Goal: Task Accomplishment & Management: Complete application form

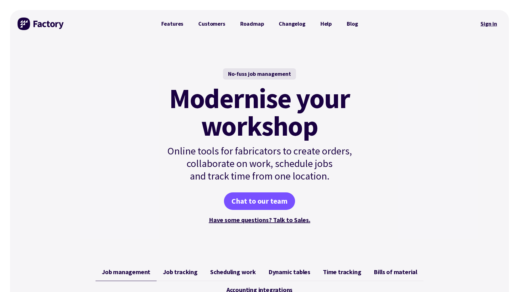
click at [485, 24] on link "Sign in" at bounding box center [488, 24] width 25 height 14
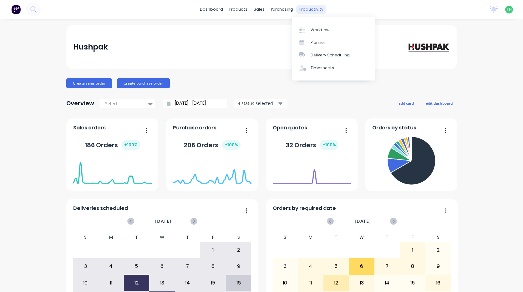
click at [307, 10] on div "productivity" at bounding box center [311, 9] width 30 height 9
click at [313, 67] on div "Timesheets" at bounding box center [322, 68] width 23 height 6
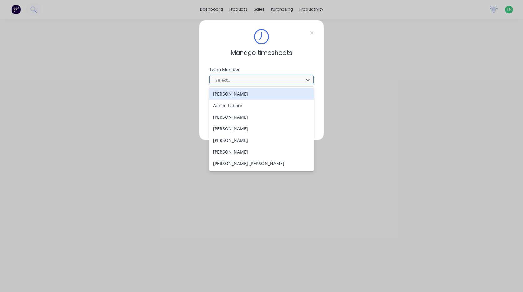
click at [292, 76] on div at bounding box center [258, 80] width 86 height 8
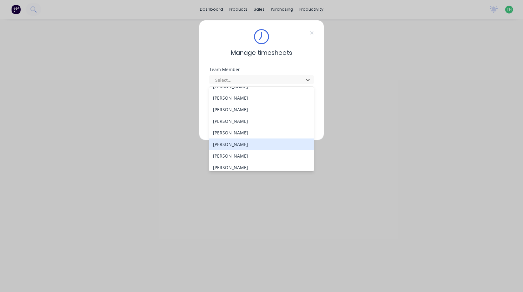
scroll to position [265, 0]
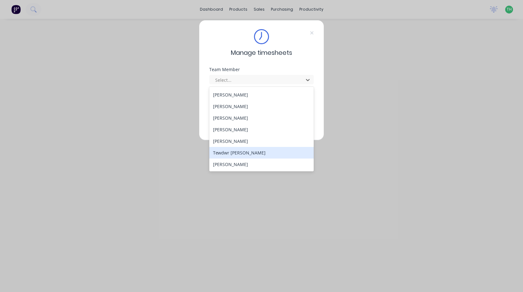
click at [257, 150] on div "Tewdwr [PERSON_NAME]" at bounding box center [261, 153] width 105 height 12
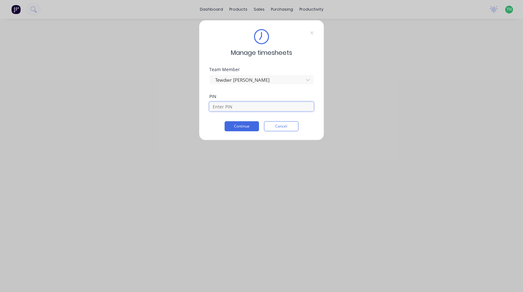
click at [251, 109] on input at bounding box center [261, 106] width 105 height 9
type input "2711"
click at [245, 124] on button "Continue" at bounding box center [242, 126] width 34 height 10
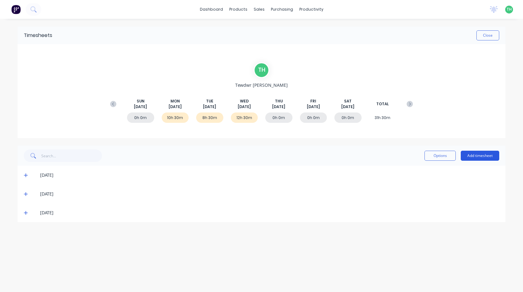
click at [483, 153] on button "Add timesheet" at bounding box center [480, 156] width 39 height 10
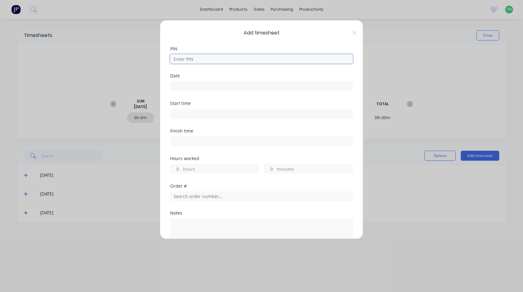
click at [197, 59] on input at bounding box center [261, 58] width 183 height 9
type input "2711"
click at [200, 86] on input at bounding box center [262, 85] width 182 height 9
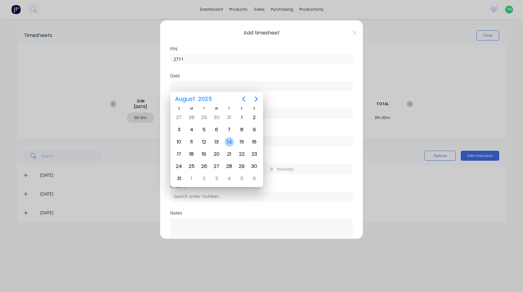
click at [231, 142] on div "14" at bounding box center [229, 141] width 9 height 9
type input "[DATE]"
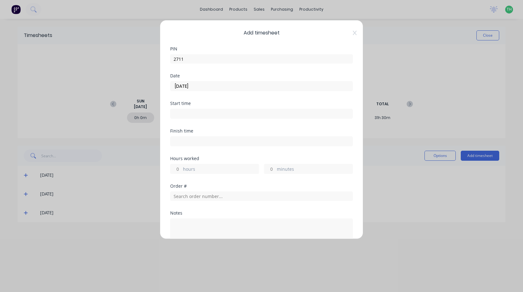
click at [205, 111] on input at bounding box center [262, 113] width 182 height 9
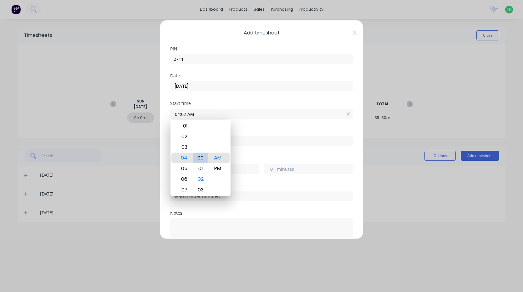
type input "04:00 AM"
click at [200, 157] on div "00" at bounding box center [200, 157] width 15 height 11
click at [244, 152] on div "Finish time" at bounding box center [261, 143] width 183 height 28
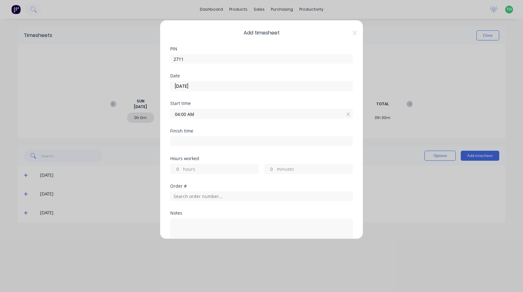
click at [186, 133] on div "Finish time" at bounding box center [261, 131] width 183 height 4
click at [188, 137] on input at bounding box center [262, 141] width 182 height 9
type input "04:38 AM"
type input "0"
type input "38"
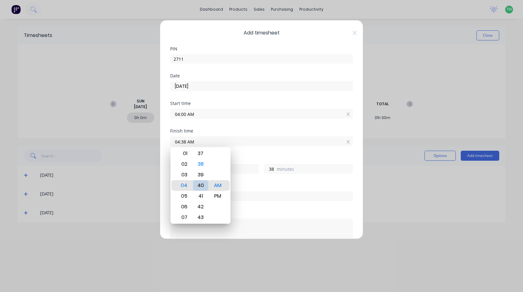
type input "04:40 AM"
type input "40"
type input "04:43 AM"
type input "43"
type input "04:46 AM"
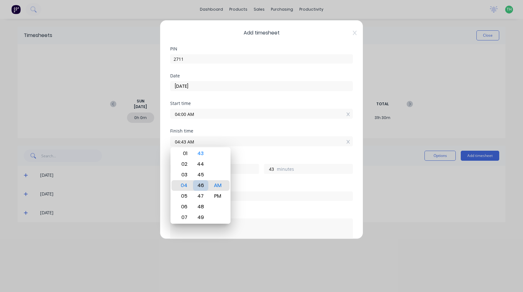
type input "46"
type input "04:48 AM"
type input "48"
type input "04:50 AM"
type input "50"
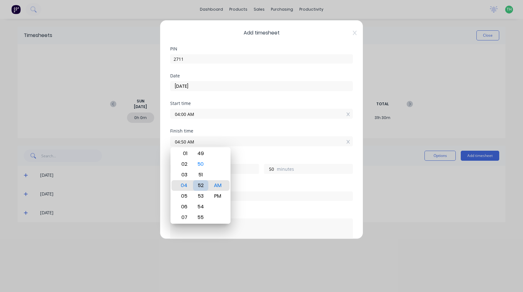
type input "04:52 AM"
type input "52"
type input "04:54 AM"
type input "54"
type input "04:56 AM"
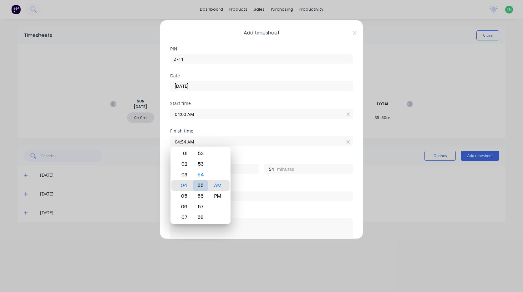
type input "56"
type input "04:59 AM"
type input "59"
type input "04:58 AM"
type input "58"
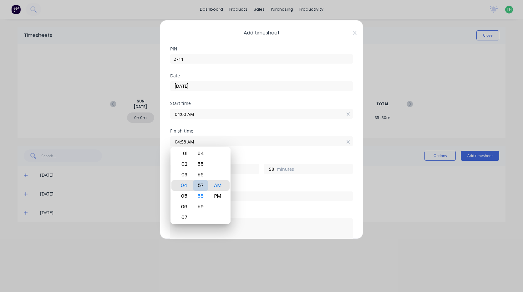
type input "04:57 AM"
type input "57"
type input "04:52 AM"
type input "52"
type input "04:48 AM"
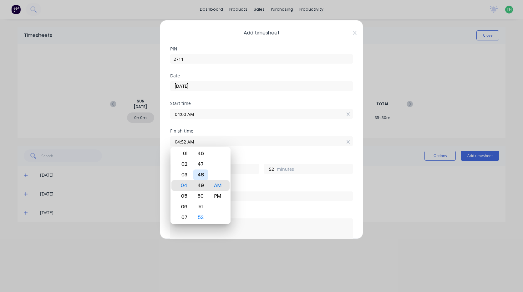
type input "48"
type input "04:44 AM"
type input "44"
type input "04:41 AM"
type input "41"
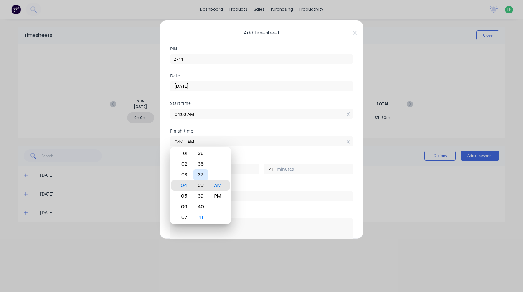
type input "04:38 AM"
type input "38"
click at [188, 194] on div "05" at bounding box center [183, 196] width 15 height 11
type input "05:38 AM"
type input "1"
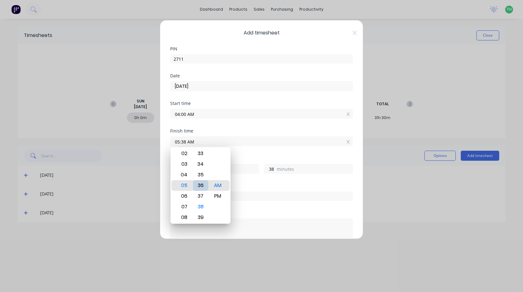
type input "05:36 AM"
type input "36"
type input "05:34 AM"
type input "34"
type input "05:32 AM"
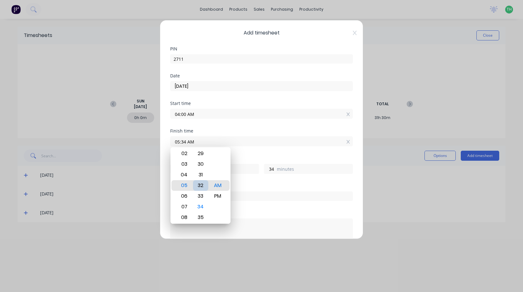
type input "32"
type input "05:29 AM"
type input "29"
type input "05:26 AM"
type input "26"
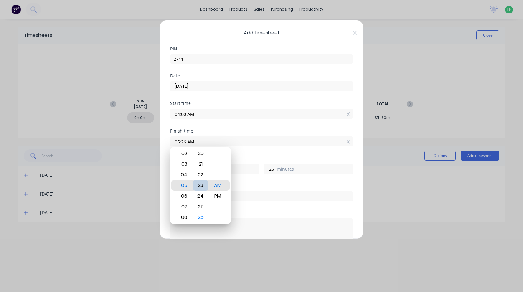
type input "05:23 AM"
type input "23"
type input "05:21 AM"
type input "21"
type input "05:19 AM"
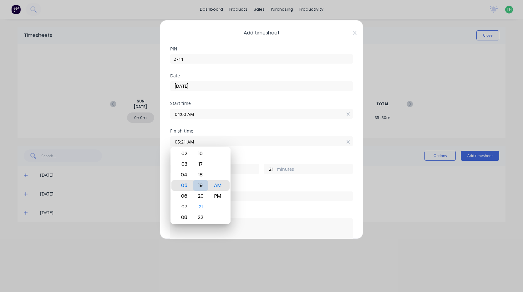
type input "19"
type input "05:17 AM"
type input "17"
type input "05:15 AM"
type input "15"
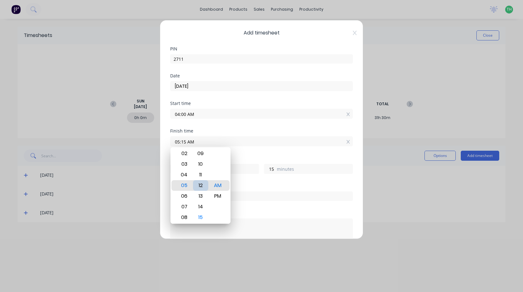
type input "05:12 AM"
type input "12"
type input "05:09 AM"
type input "9"
type input "05:06 AM"
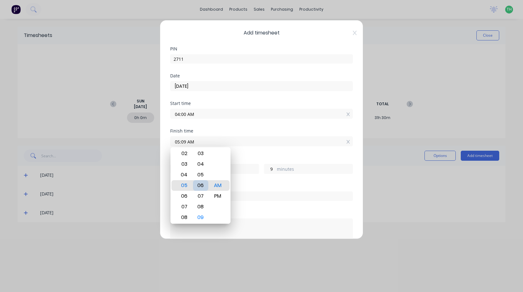
type input "6"
type input "05:04 AM"
type input "4"
type input "05:00 AM"
type input "0"
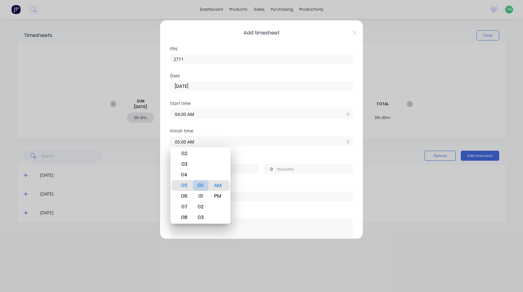
click at [203, 185] on div "00" at bounding box center [200, 185] width 15 height 11
click at [259, 186] on div "Order #" at bounding box center [261, 186] width 183 height 4
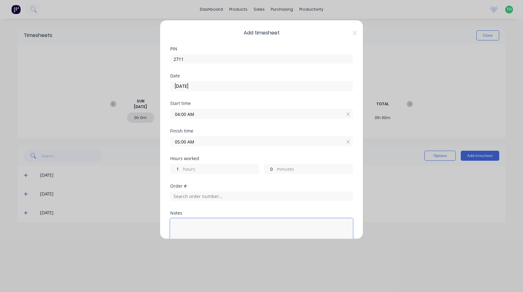
click at [217, 228] on textarea at bounding box center [261, 234] width 183 height 33
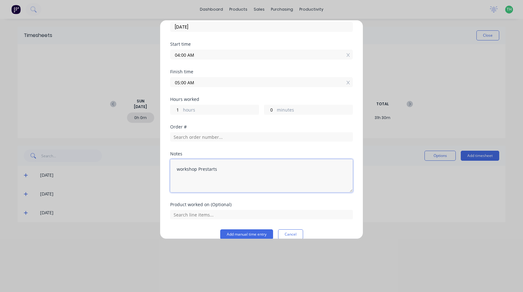
scroll to position [69, 0]
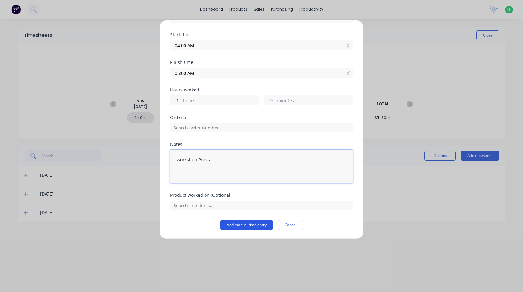
type textarea "workshop Prestart"
click at [241, 224] on button "Add manual time entry" at bounding box center [246, 225] width 53 height 10
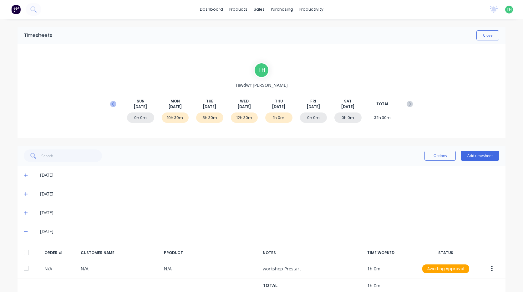
click at [110, 102] on icon at bounding box center [113, 104] width 6 height 6
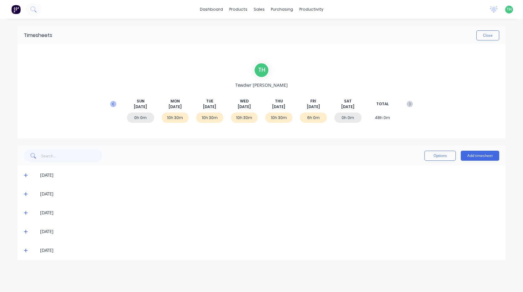
click at [111, 103] on icon at bounding box center [113, 104] width 6 height 6
click at [115, 103] on icon at bounding box center [113, 104] width 6 height 6
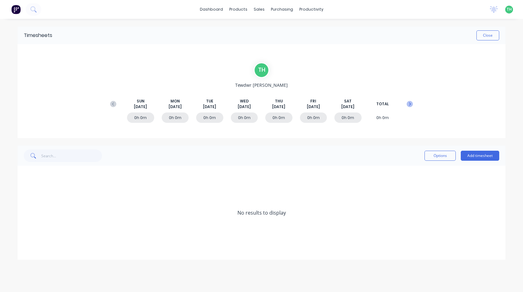
click at [409, 105] on icon at bounding box center [410, 104] width 6 height 6
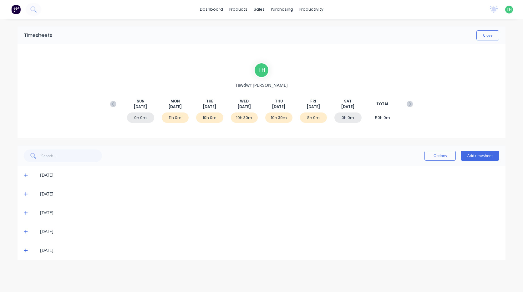
click at [27, 174] on icon at bounding box center [26, 175] width 4 height 4
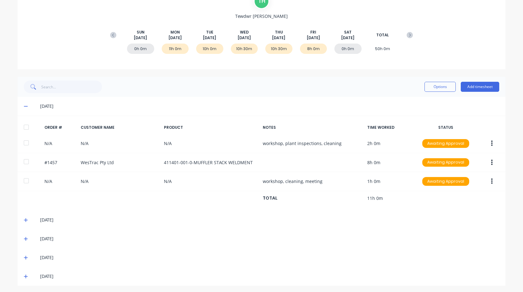
scroll to position [70, 0]
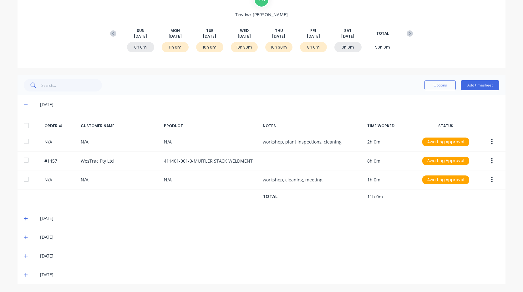
click at [24, 219] on icon at bounding box center [26, 219] width 4 height 4
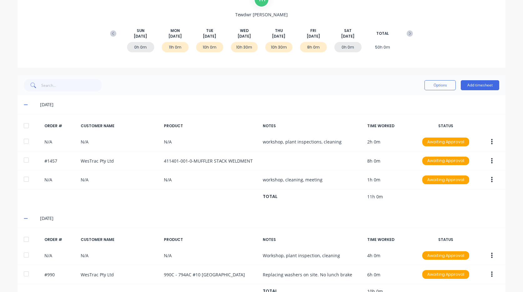
click at [24, 103] on icon at bounding box center [26, 104] width 4 height 4
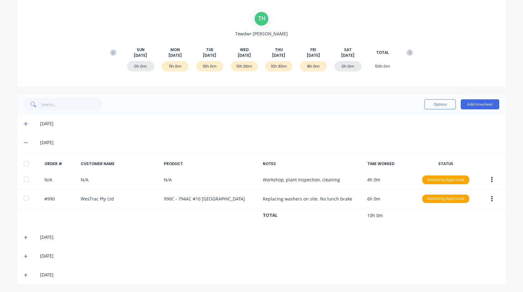
scroll to position [51, 0]
click at [407, 51] on icon at bounding box center [410, 52] width 6 height 6
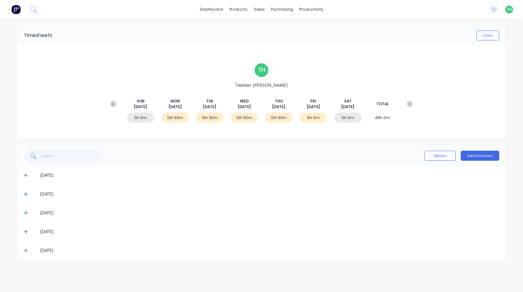
scroll to position [0, 0]
click at [411, 106] on icon at bounding box center [410, 104] width 6 height 6
